Goal: Task Accomplishment & Management: Manage account settings

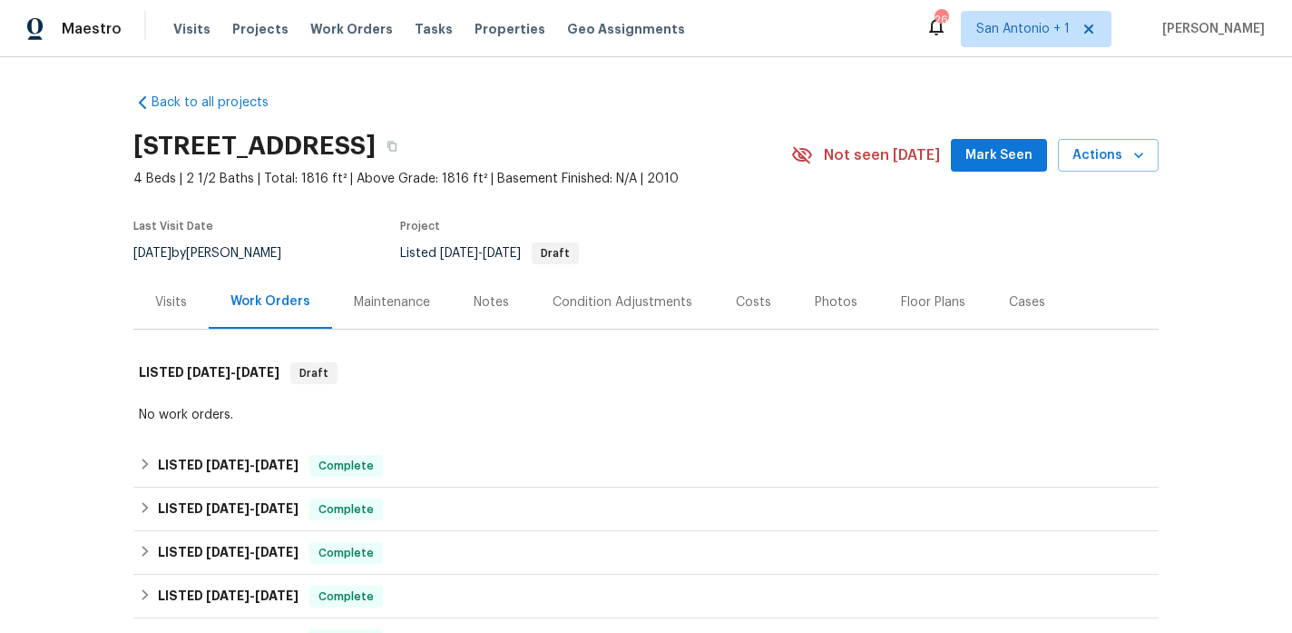
click at [631, 162] on div "204 Bridle Bnd, Cibolo, TX 78108" at bounding box center [462, 146] width 658 height 47
click at [984, 149] on span "Mark Seen" at bounding box center [999, 155] width 67 height 23
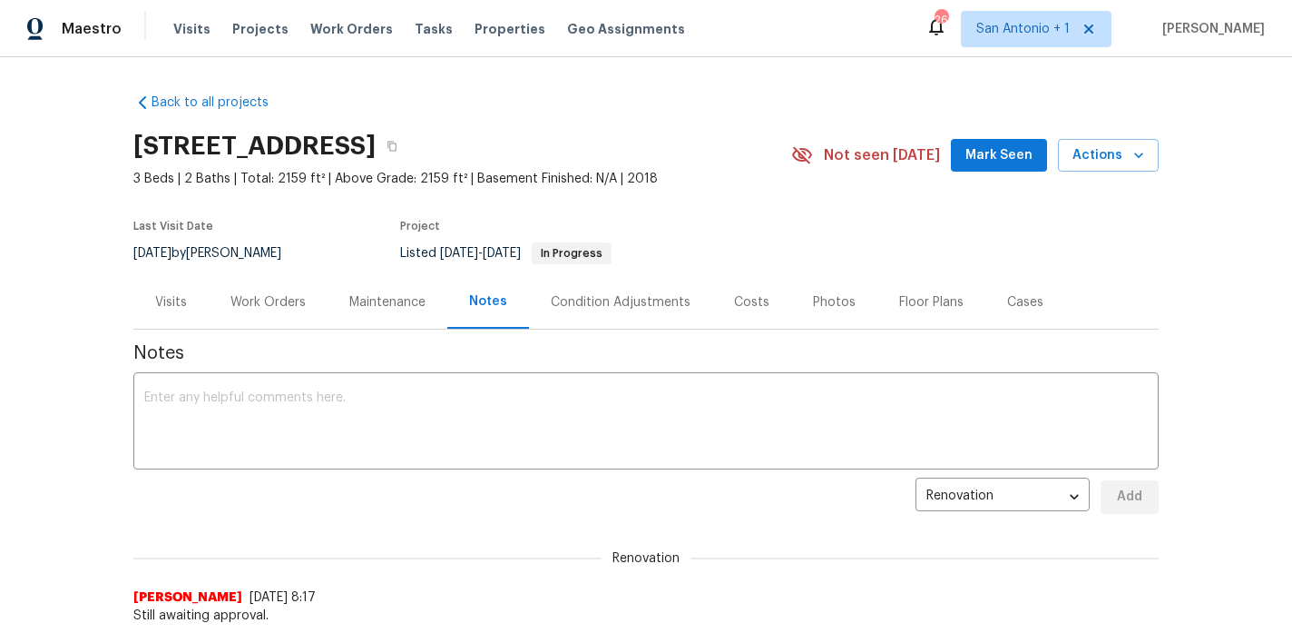
scroll to position [54, 0]
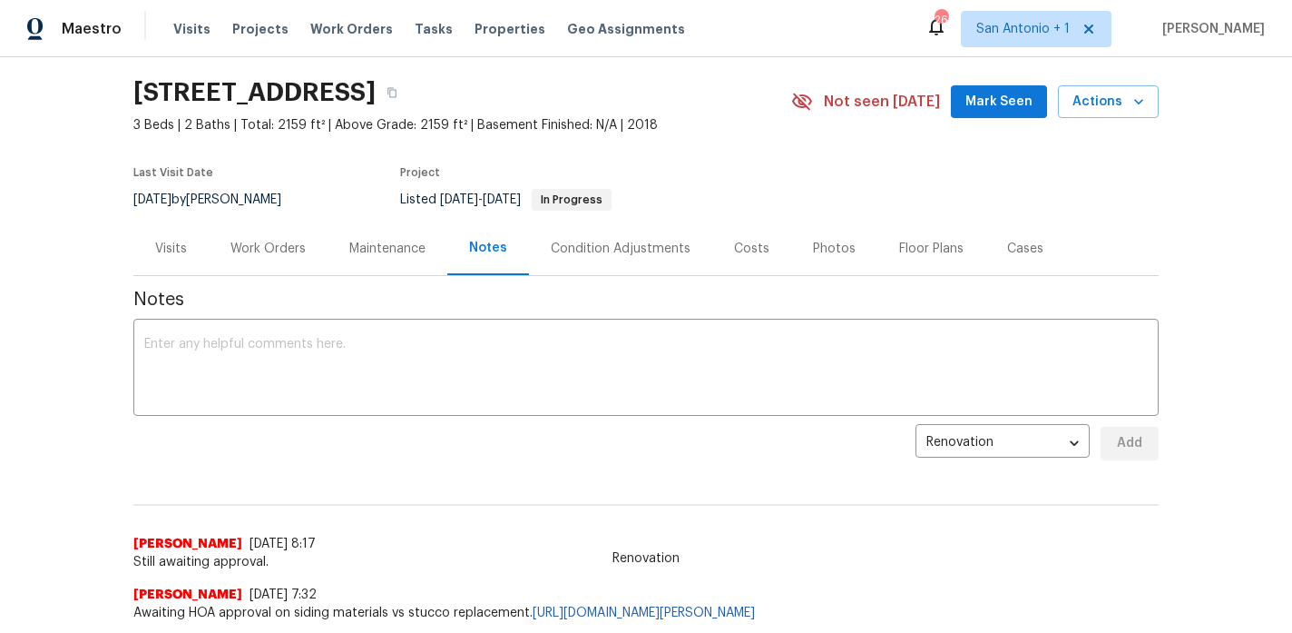
click at [270, 247] on div "Work Orders" at bounding box center [268, 249] width 75 height 18
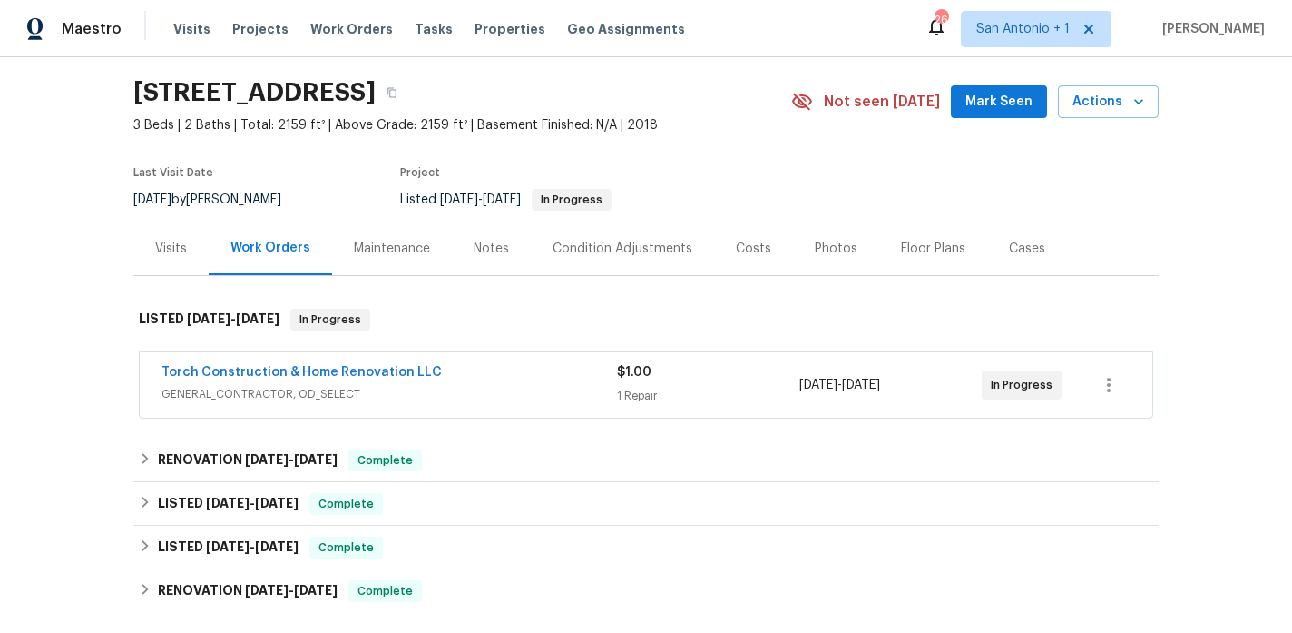
click at [1027, 94] on span "Mark Seen" at bounding box center [999, 102] width 67 height 23
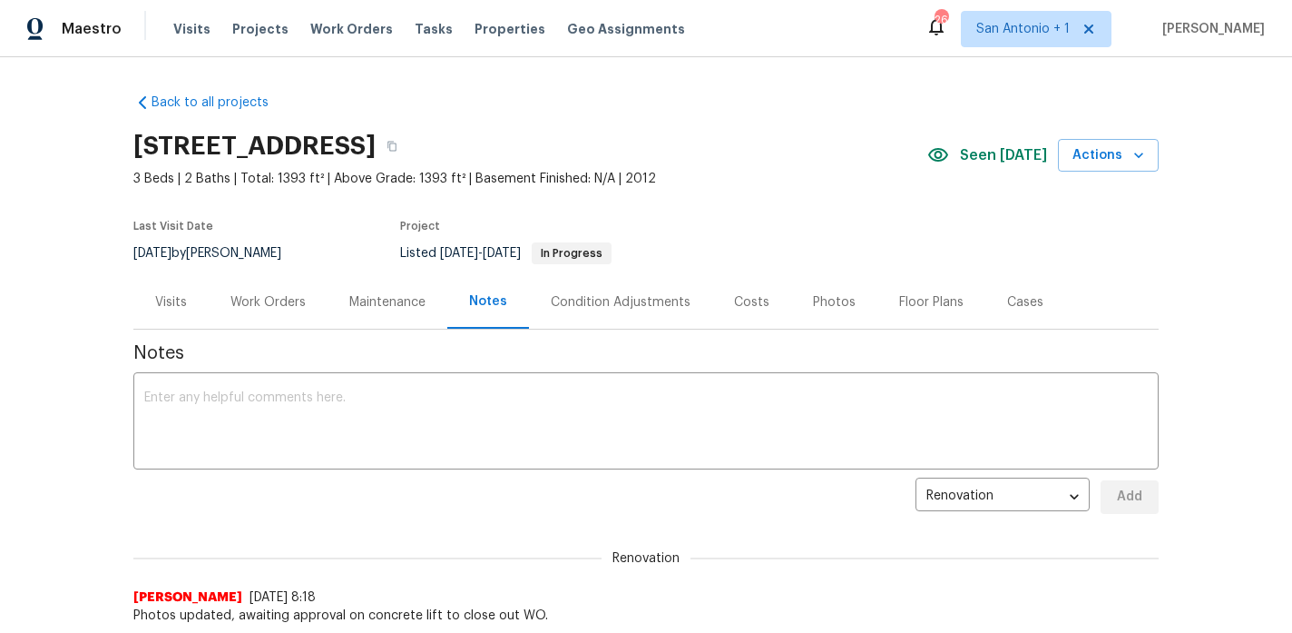
click at [819, 302] on div "Photos" at bounding box center [834, 302] width 43 height 18
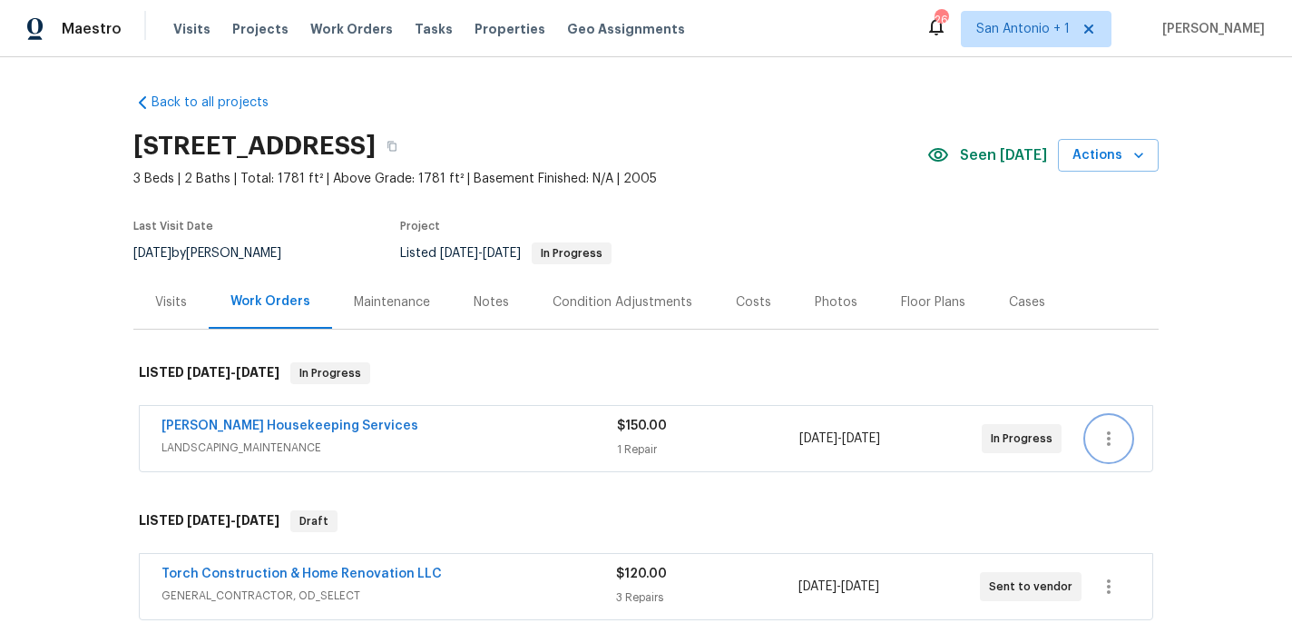
click at [1113, 443] on icon "button" at bounding box center [1109, 438] width 22 height 22
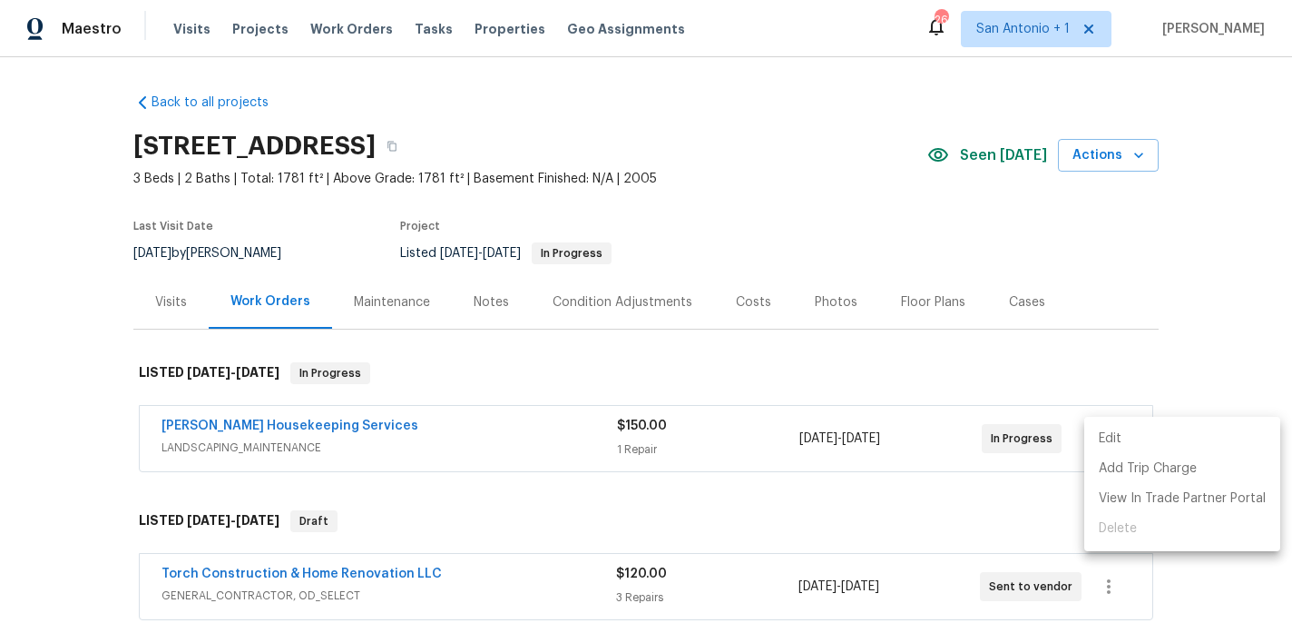
click at [1113, 443] on li "Edit" at bounding box center [1183, 439] width 196 height 30
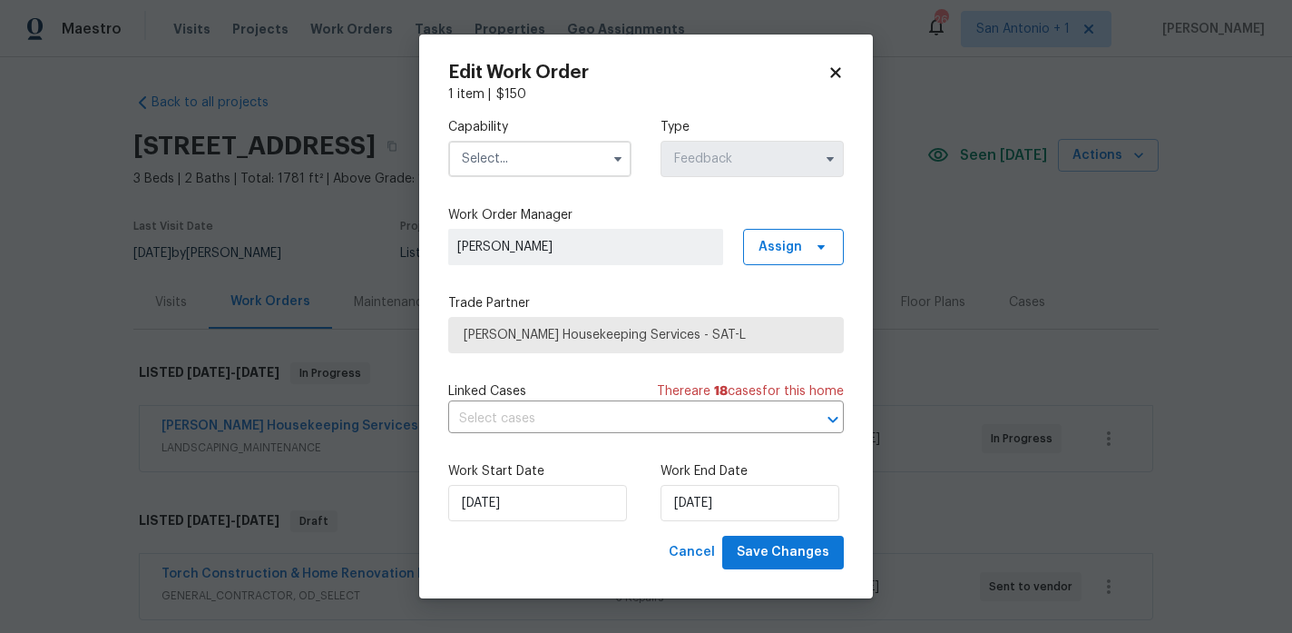
click at [524, 160] on input "text" at bounding box center [539, 159] width 183 height 36
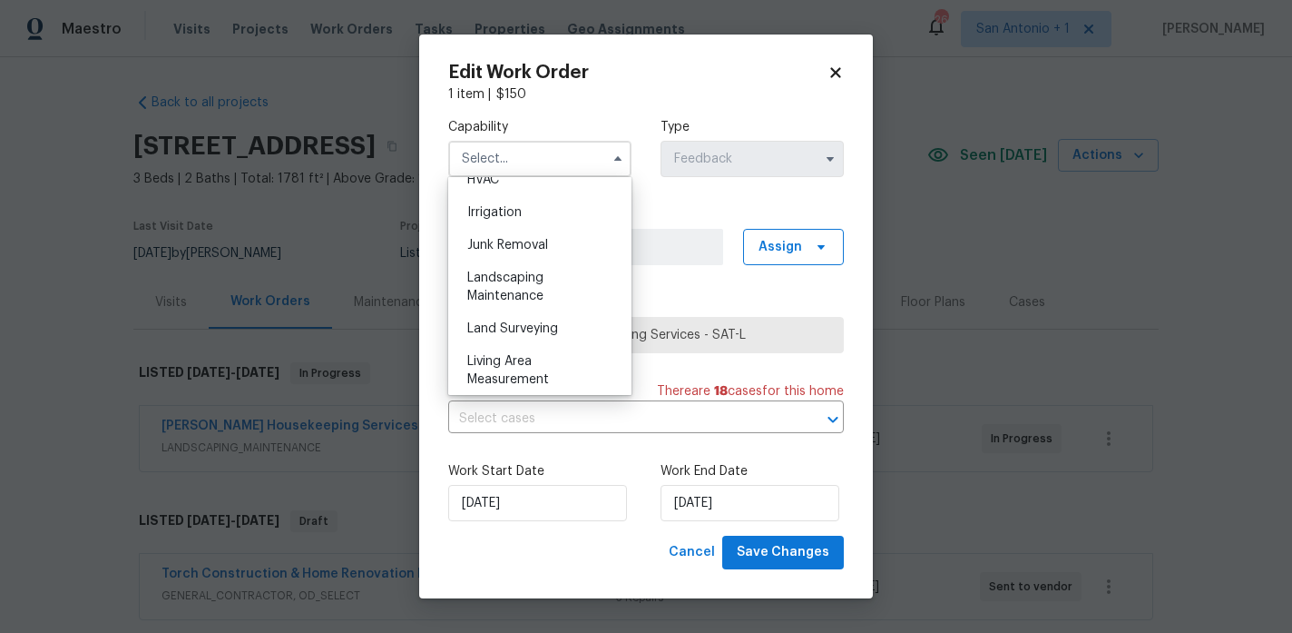
scroll to position [1124, 0]
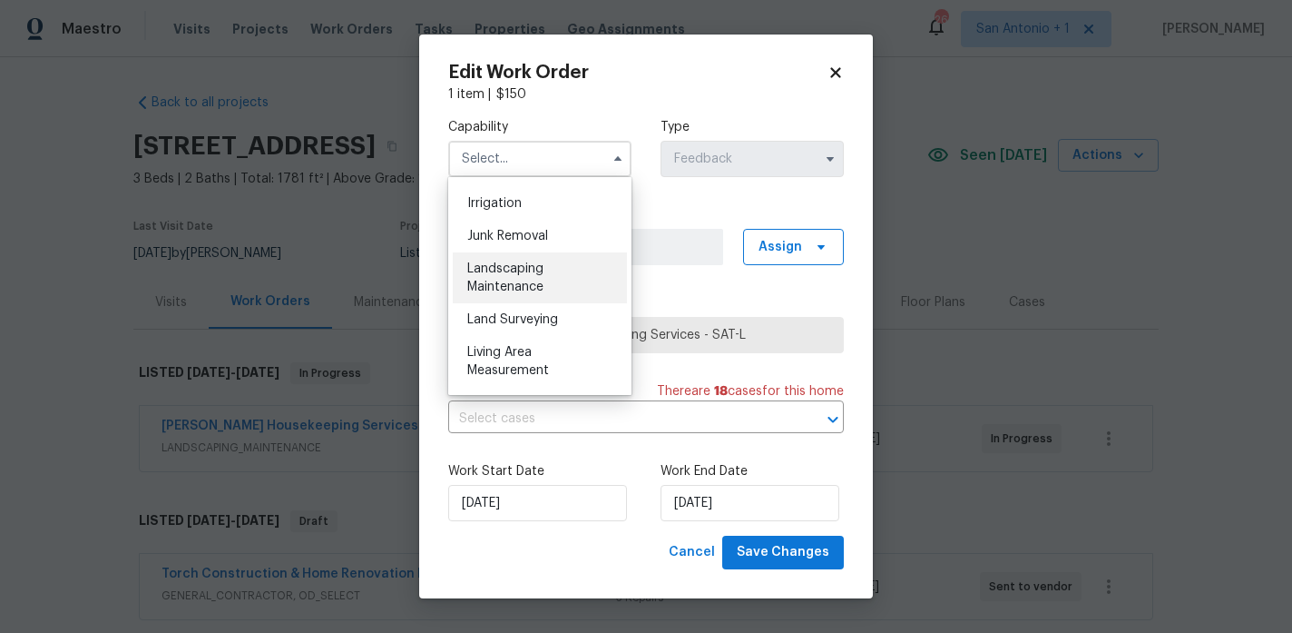
click at [515, 276] on div "Landscaping Maintenance" at bounding box center [540, 277] width 174 height 51
type input "Landscaping Maintenance"
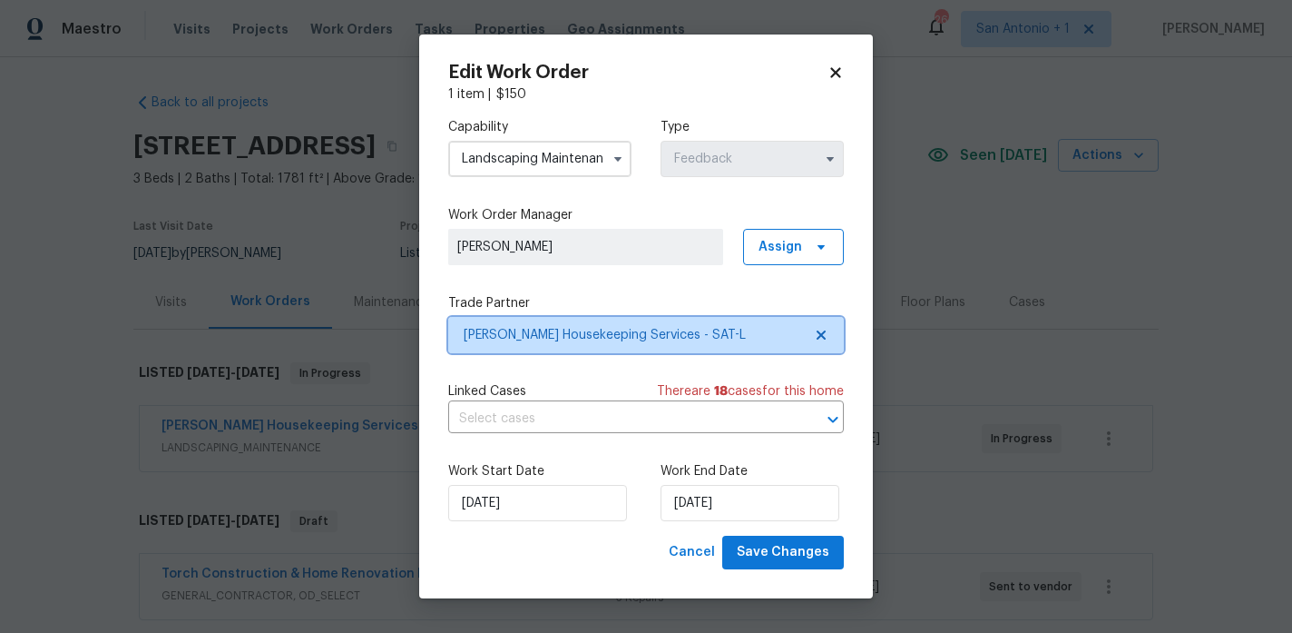
click at [496, 330] on span "Arelis Housekeeping Services - SAT-L" at bounding box center [633, 335] width 339 height 18
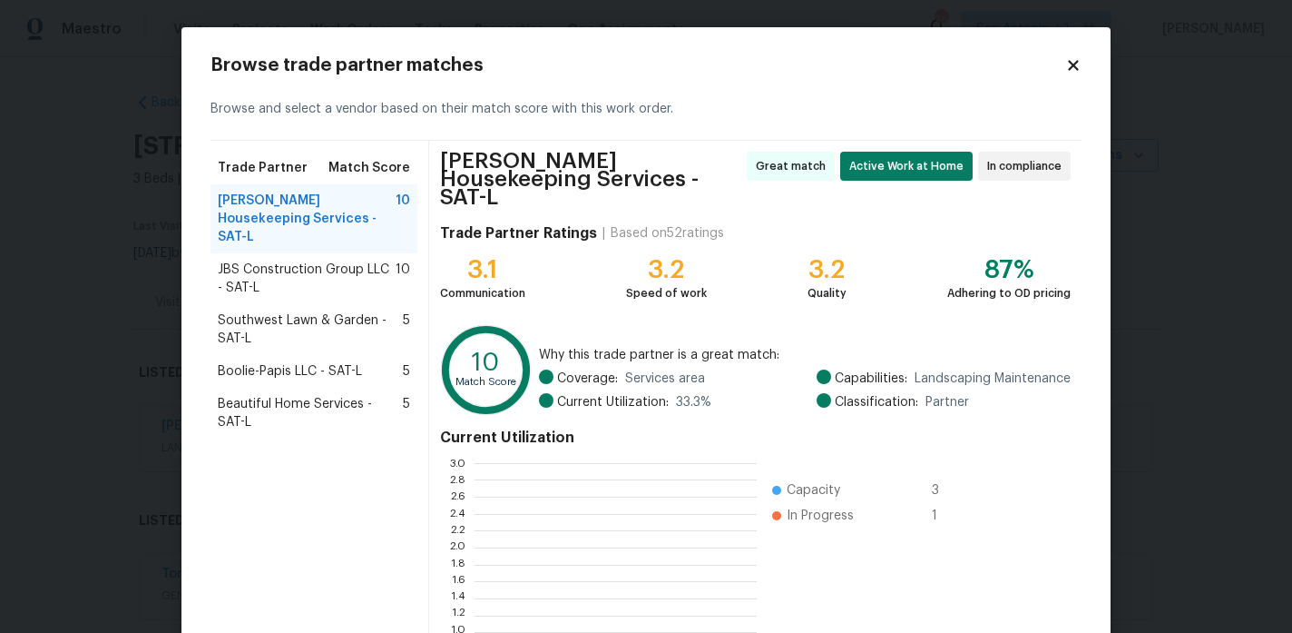
scroll to position [254, 282]
click at [286, 395] on span "Beautiful Home Services - SAT-L" at bounding box center [310, 413] width 185 height 36
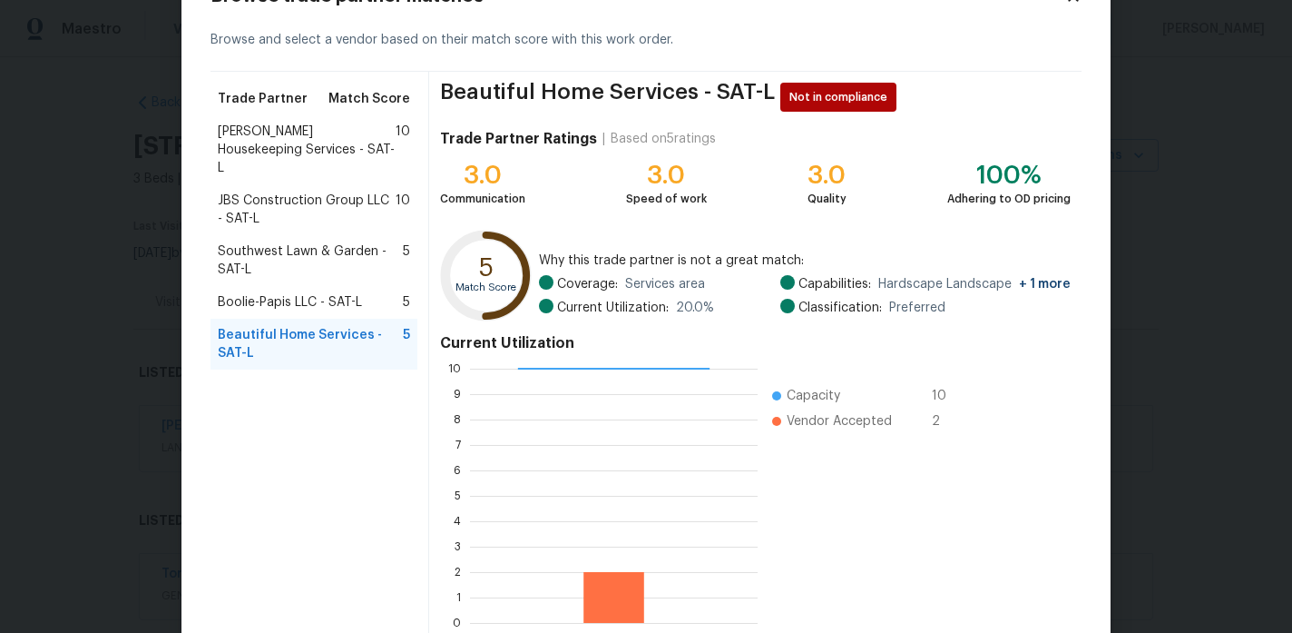
scroll to position [168, 0]
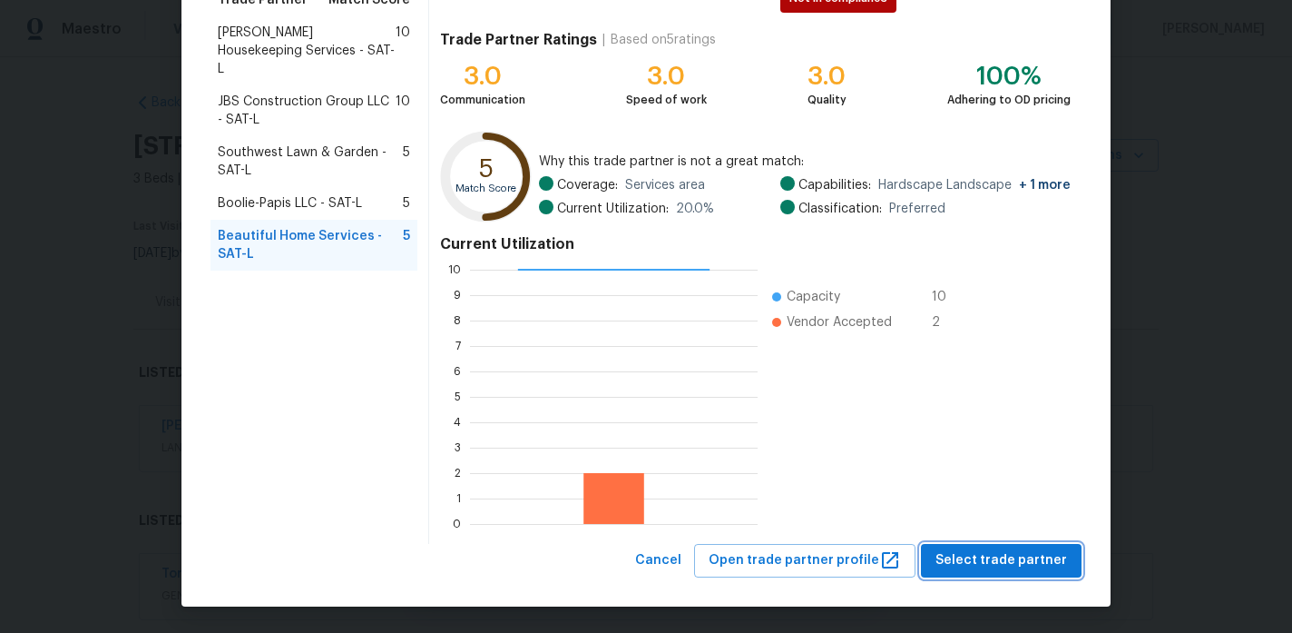
click at [1008, 562] on span "Select trade partner" at bounding box center [1002, 560] width 132 height 23
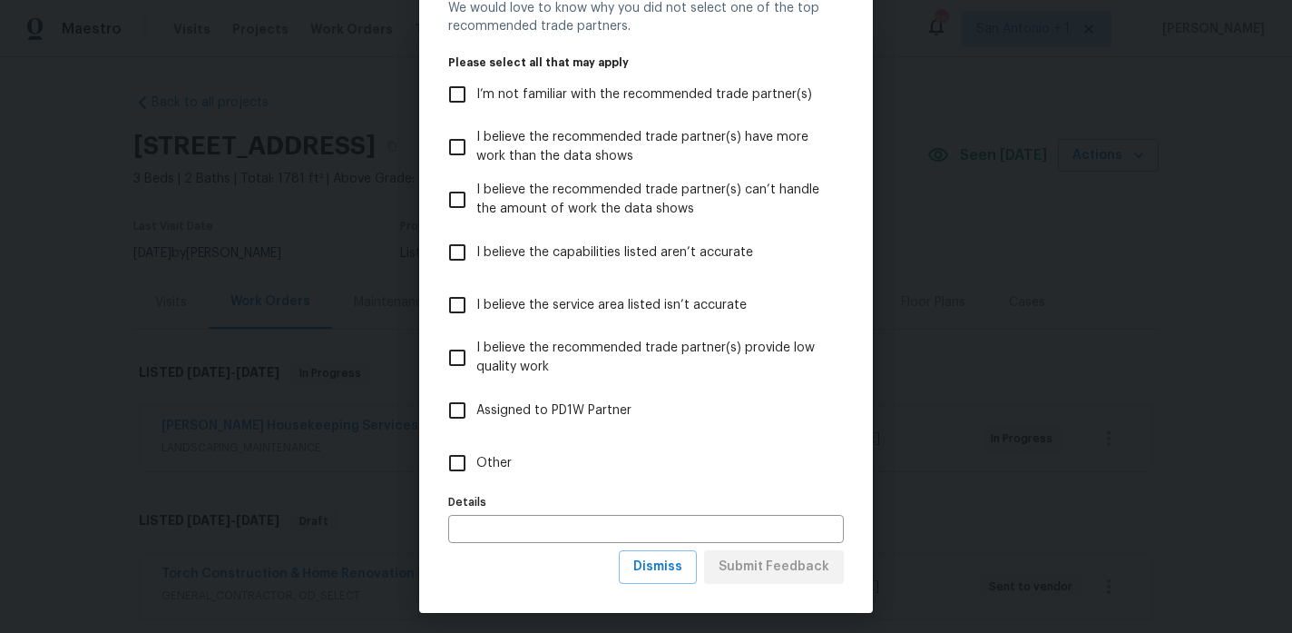
scroll to position [86, 0]
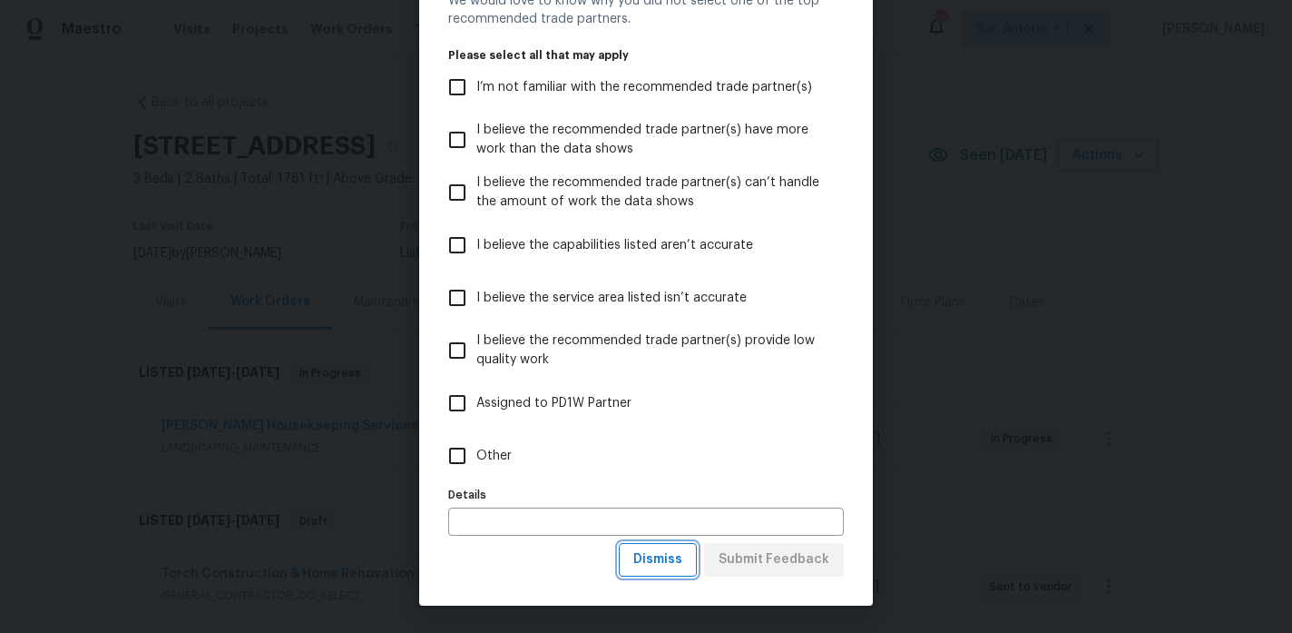
click at [663, 554] on span "Dismiss" at bounding box center [657, 559] width 49 height 23
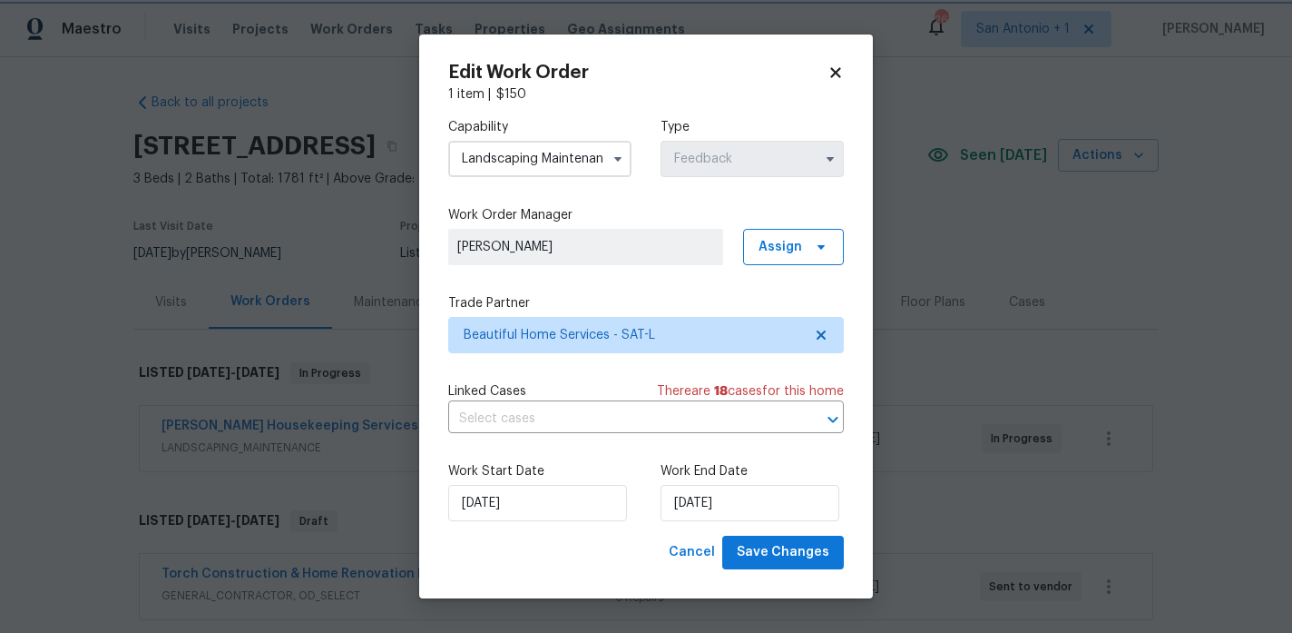
scroll to position [0, 0]
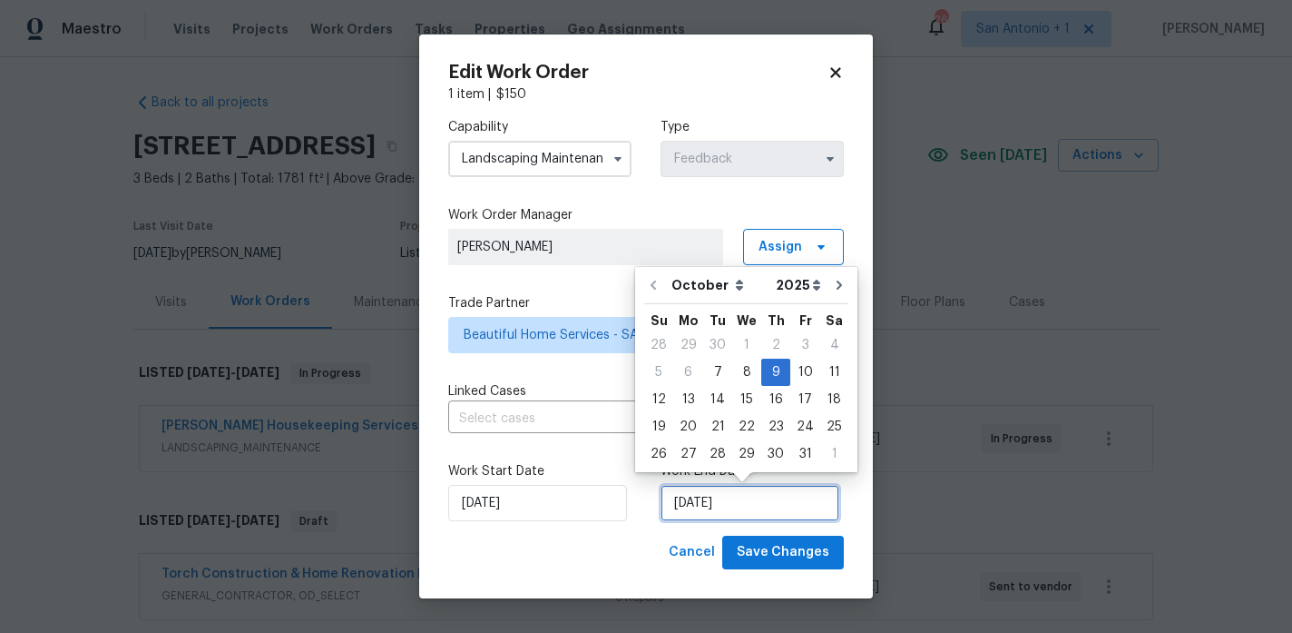
click at [756, 502] on input "10/9/2025" at bounding box center [750, 503] width 179 height 36
click at [715, 395] on div "14" at bounding box center [717, 399] width 29 height 25
type input "10/14/2025"
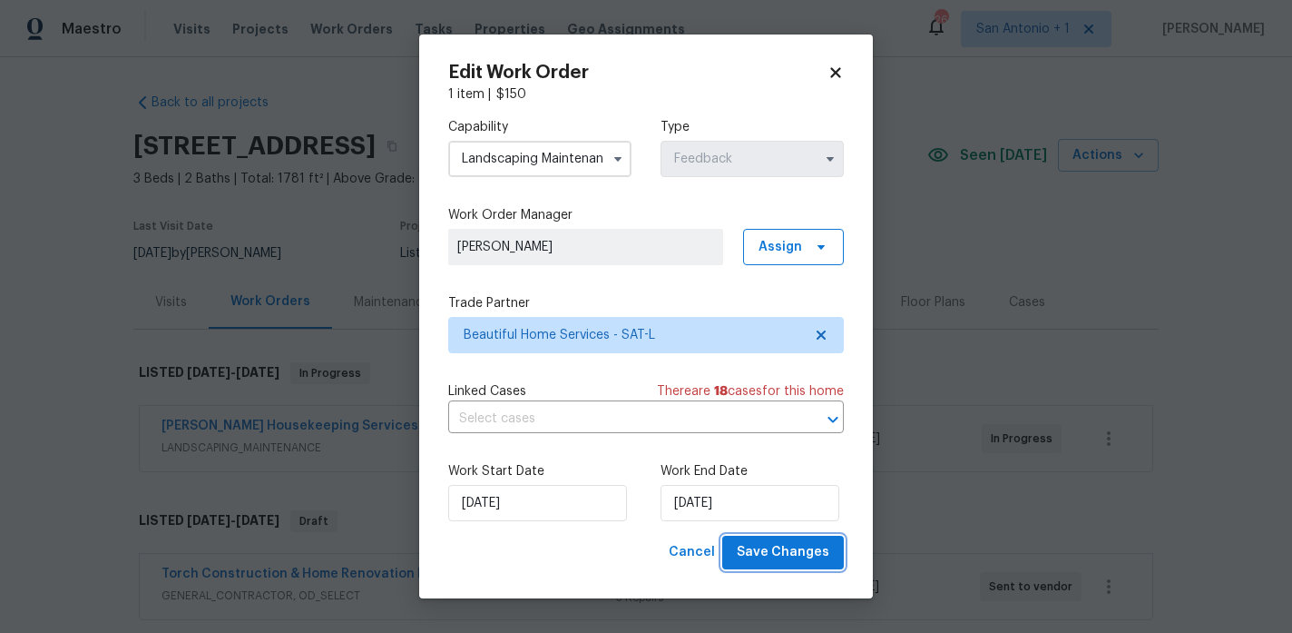
click at [798, 551] on span "Save Changes" at bounding box center [783, 552] width 93 height 23
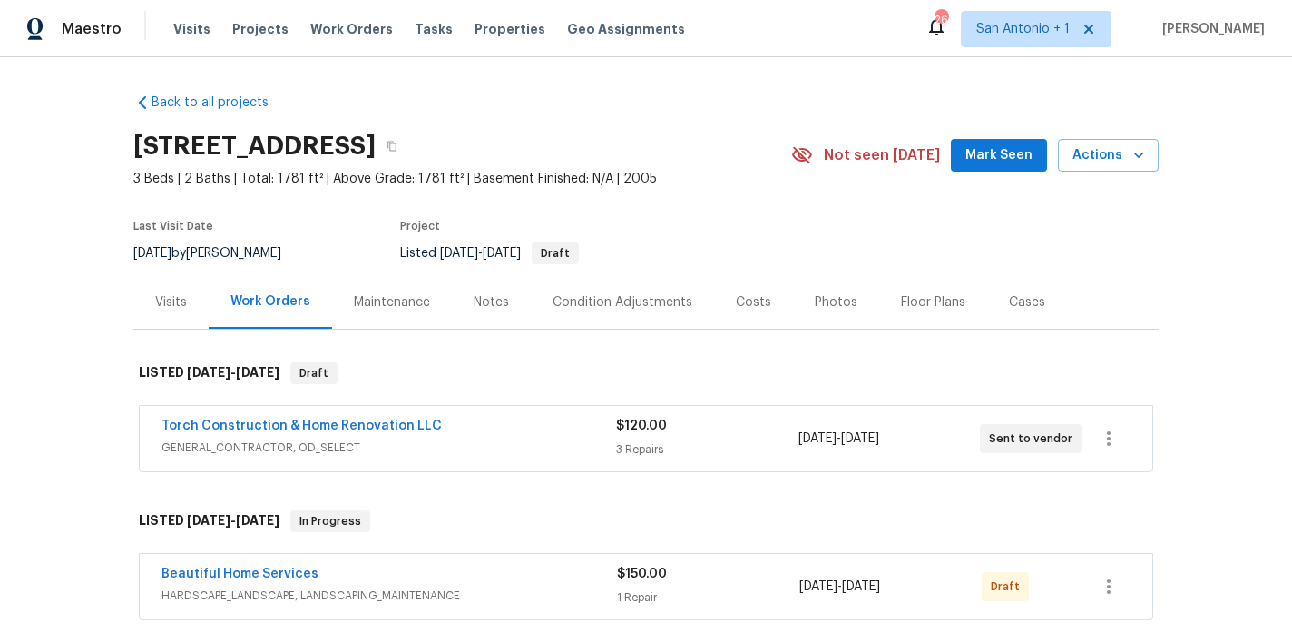
scroll to position [212, 0]
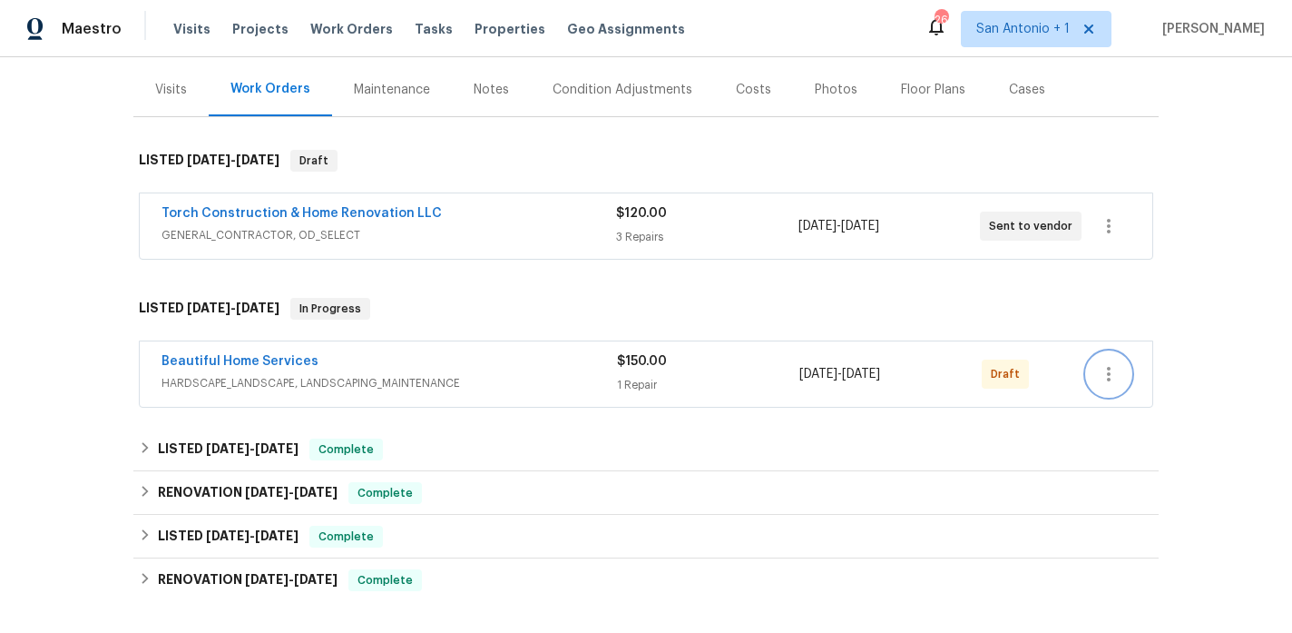
click at [1114, 379] on icon "button" at bounding box center [1109, 374] width 22 height 22
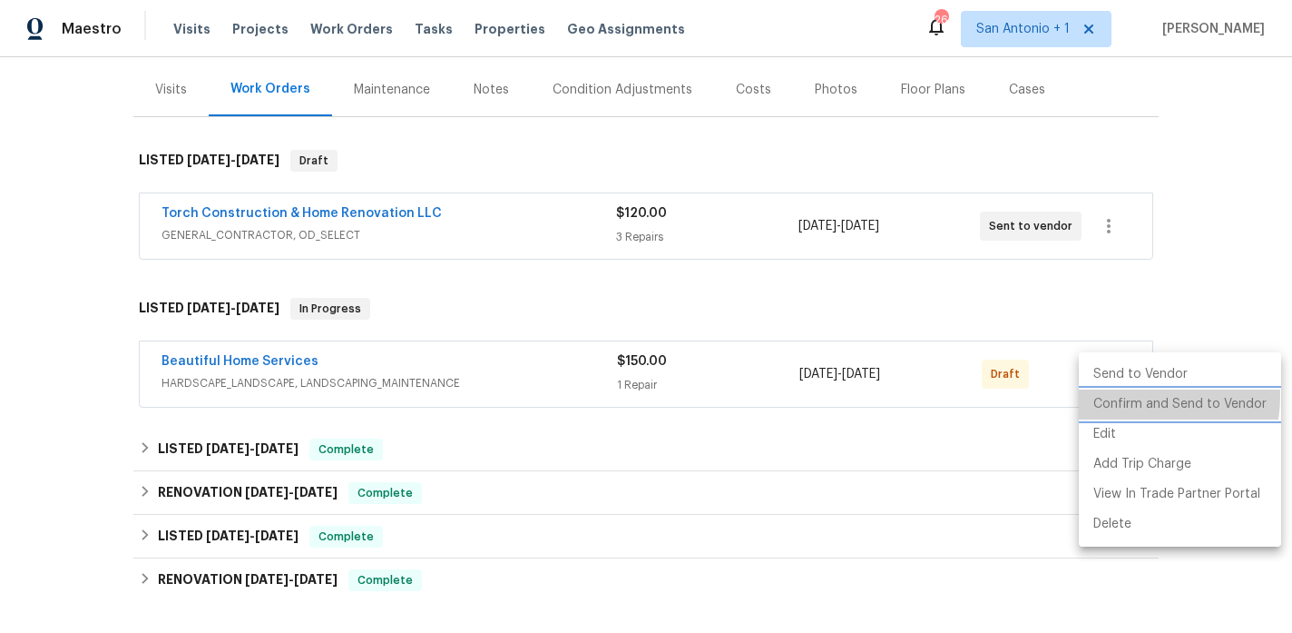
click at [1123, 396] on li "Confirm and Send to Vendor" at bounding box center [1180, 404] width 202 height 30
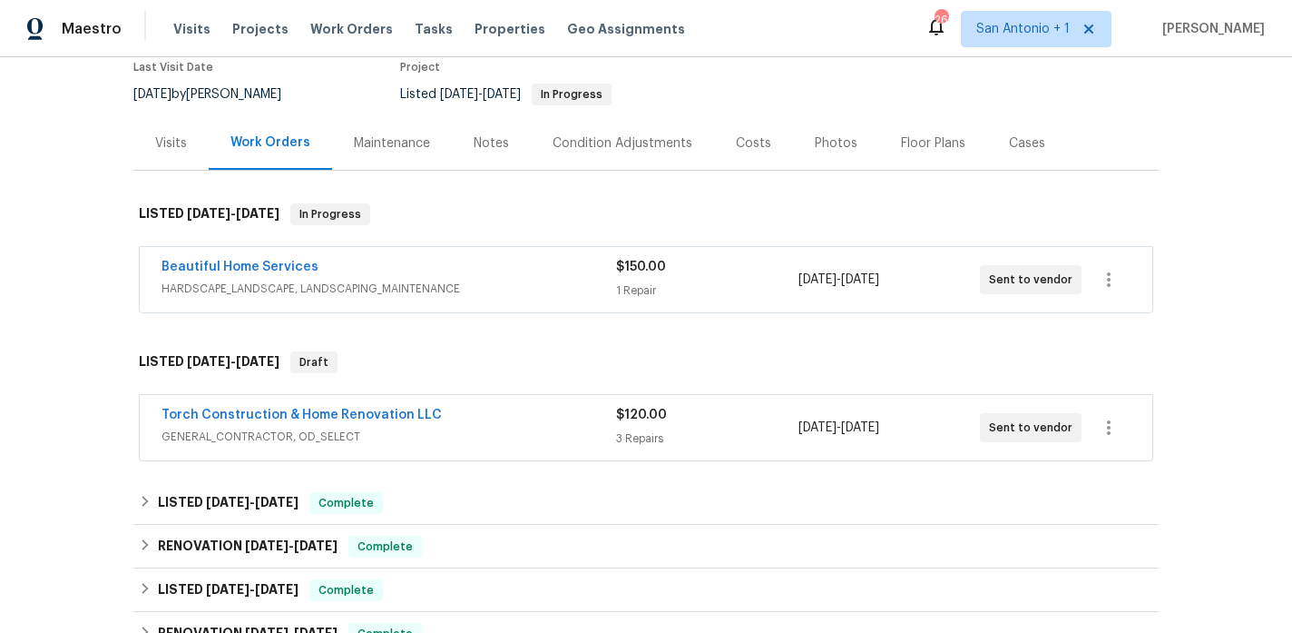
scroll to position [161, 0]
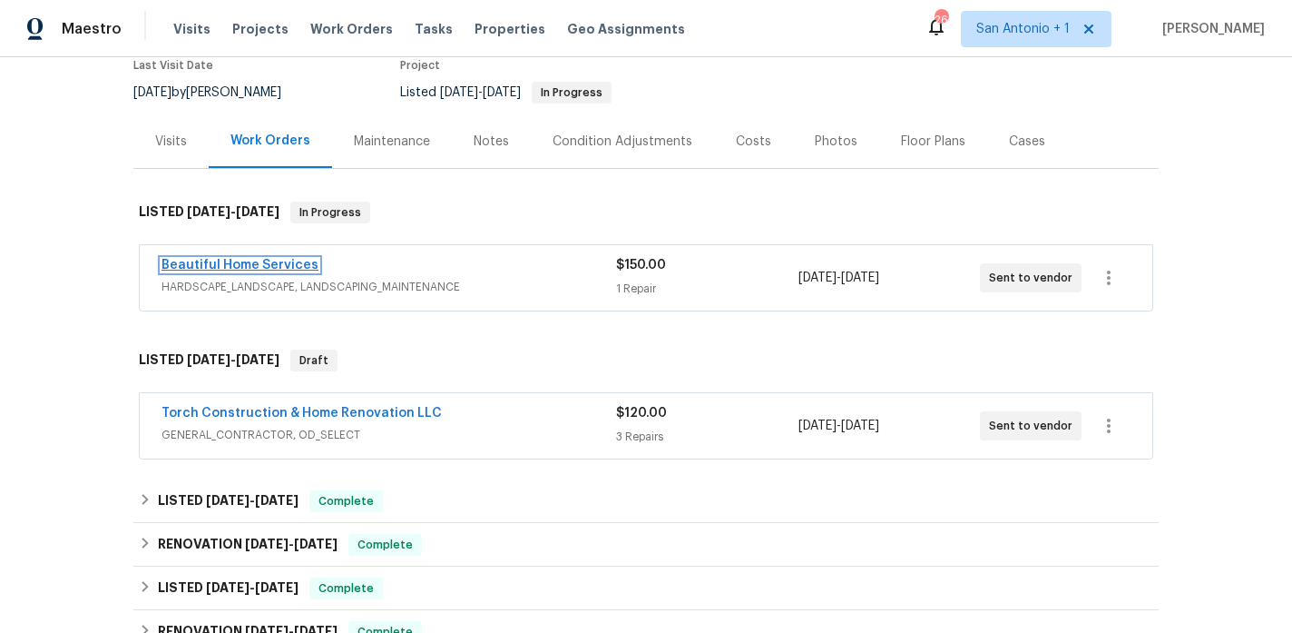
click at [296, 263] on link "Beautiful Home Services" at bounding box center [240, 265] width 157 height 13
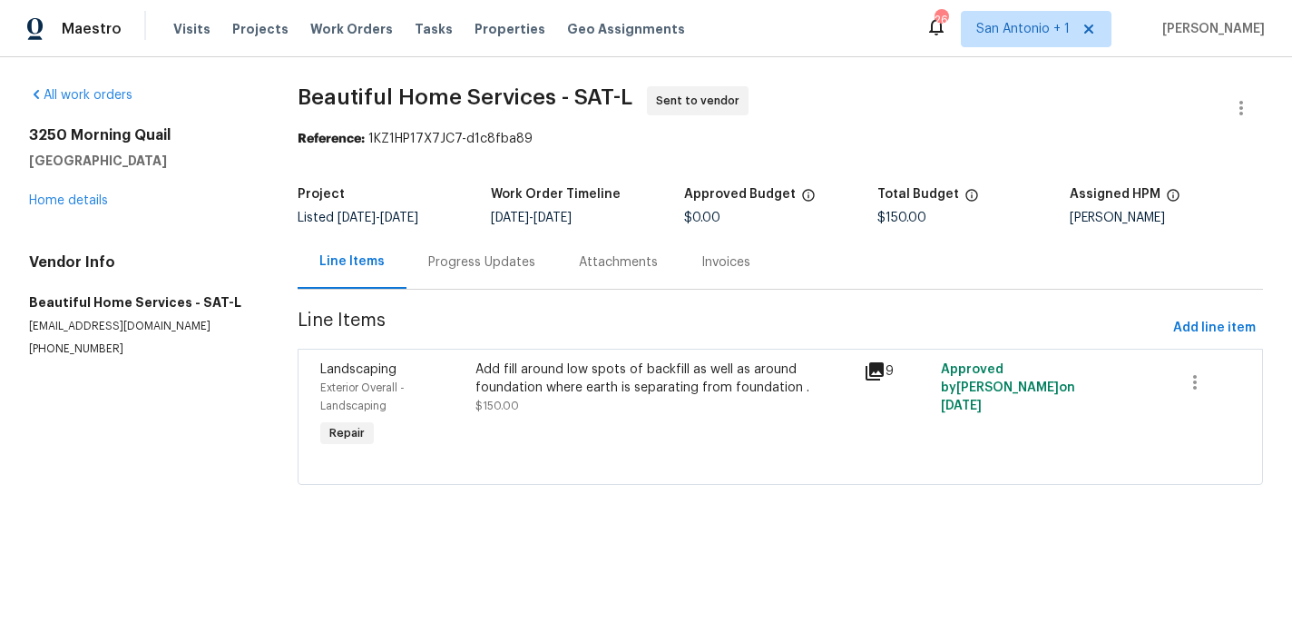
click at [496, 267] on div "Progress Updates" at bounding box center [481, 262] width 107 height 18
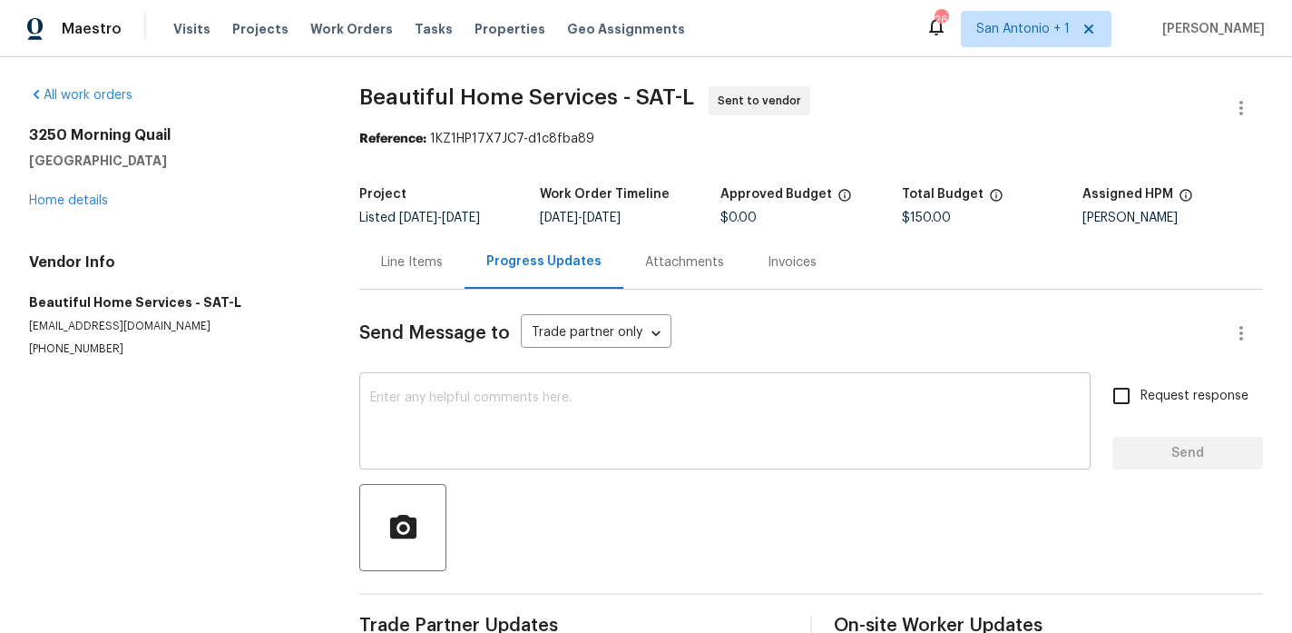
click at [525, 404] on textarea at bounding box center [725, 423] width 710 height 64
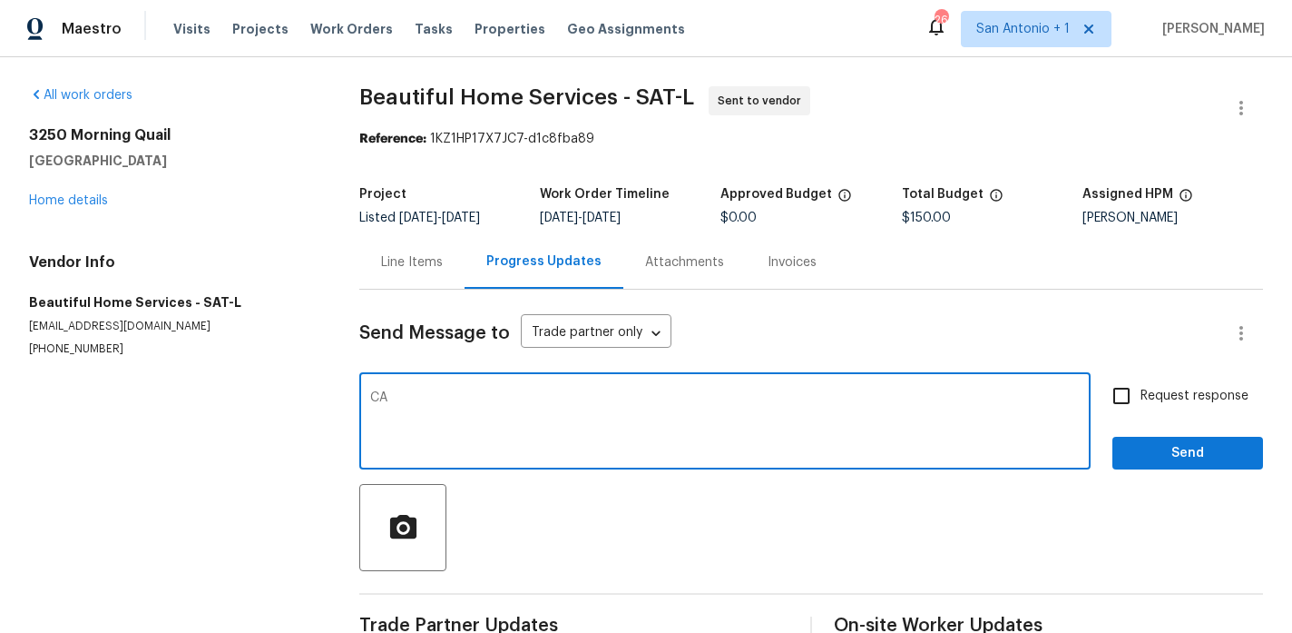
type textarea "C"
type textarea "You can schedule this for the next maintenance visit."
click at [1192, 444] on span "Send" at bounding box center [1188, 453] width 122 height 23
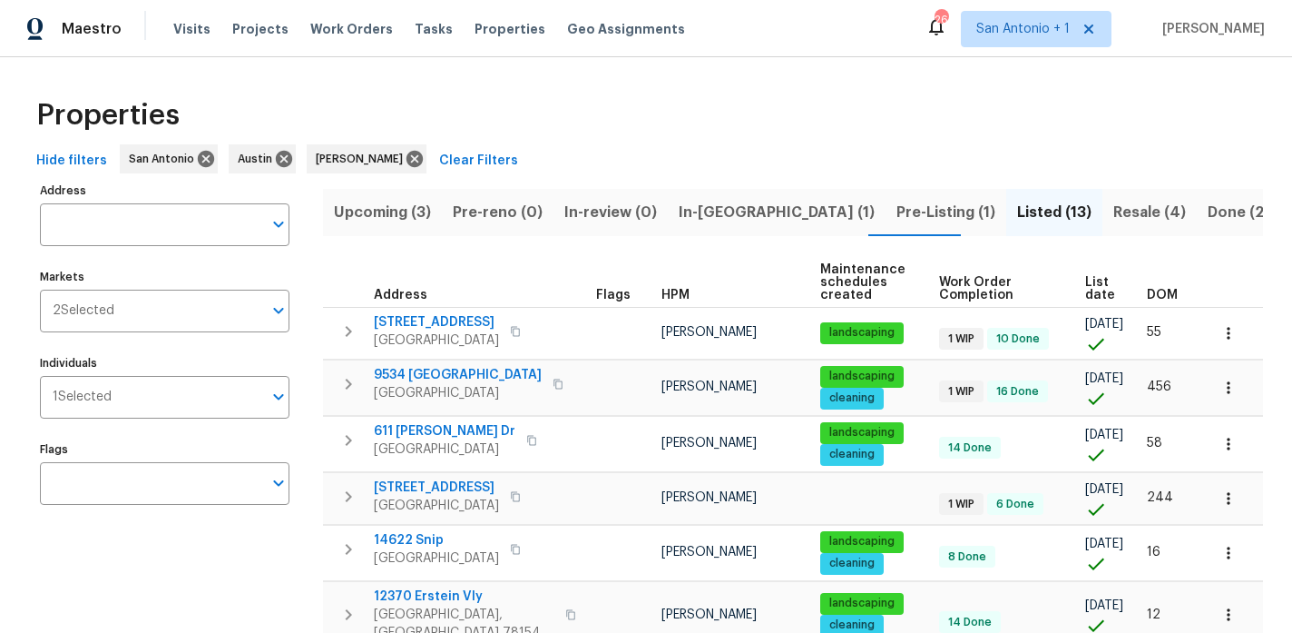
click at [680, 216] on span "In-[GEOGRAPHIC_DATA] (1)" at bounding box center [777, 212] width 196 height 25
